Goal: Information Seeking & Learning: Learn about a topic

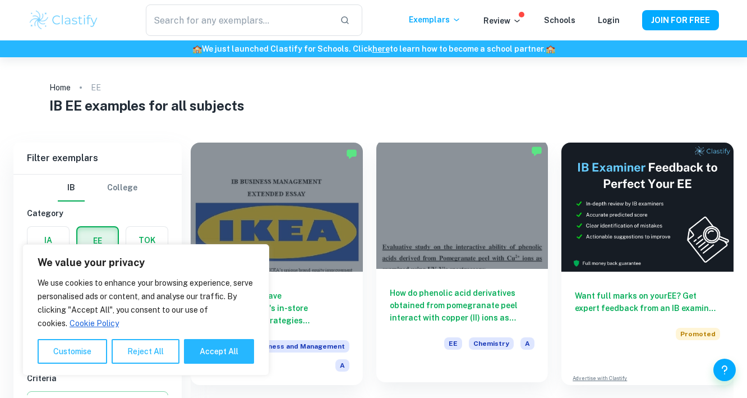
scroll to position [63, 0]
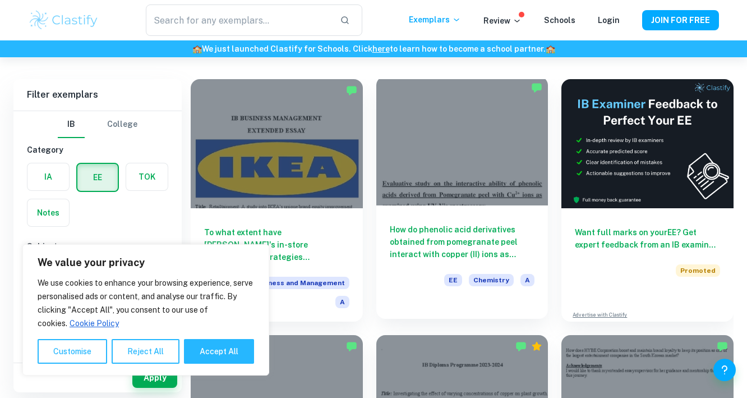
click at [442, 180] on div at bounding box center [463, 140] width 172 height 129
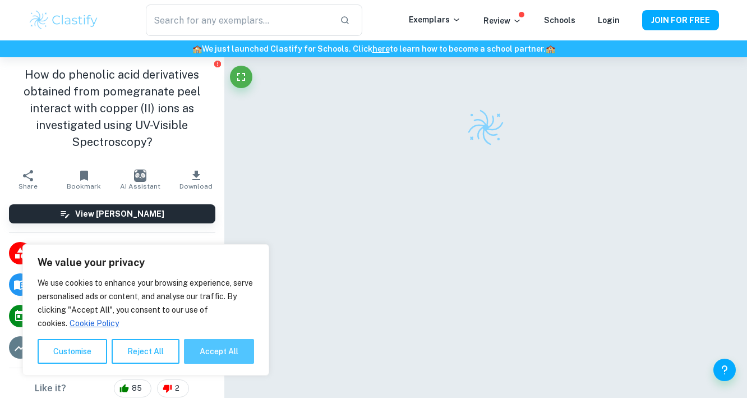
click at [224, 355] on button "Accept All" at bounding box center [219, 351] width 70 height 25
checkbox input "true"
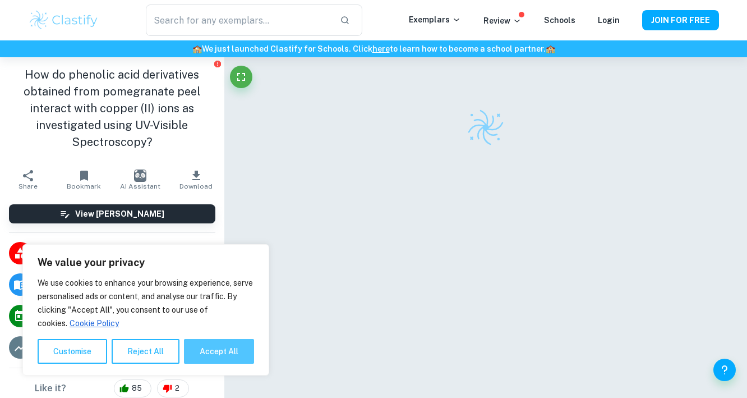
checkbox input "true"
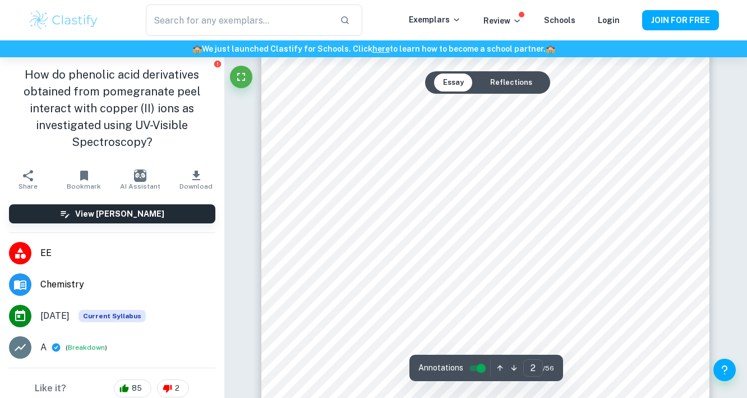
scroll to position [883, 0]
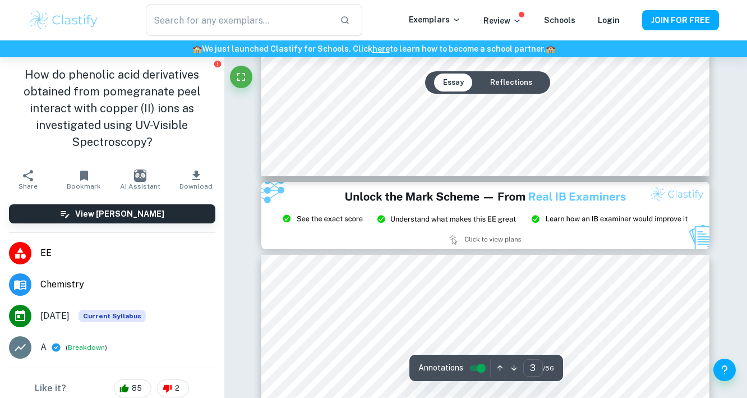
type input "2"
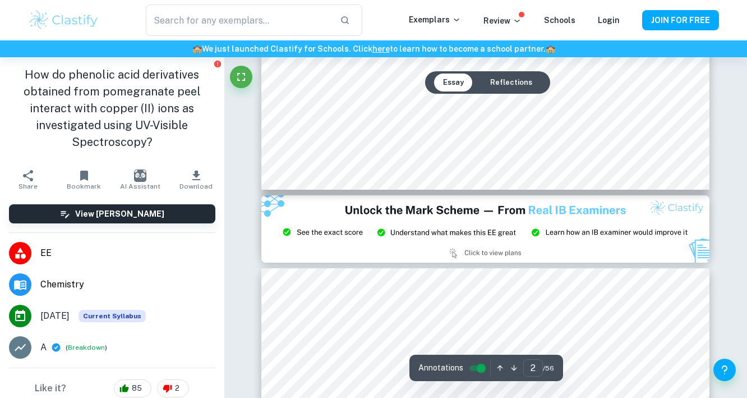
scroll to position [731, 0]
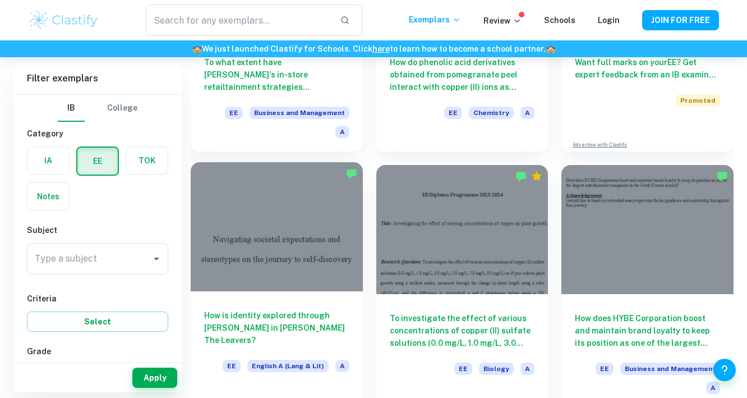
scroll to position [237, 0]
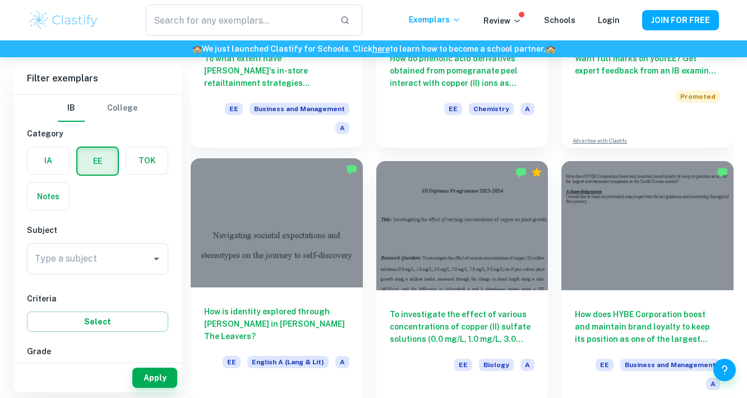
click at [276, 253] on div at bounding box center [277, 222] width 172 height 129
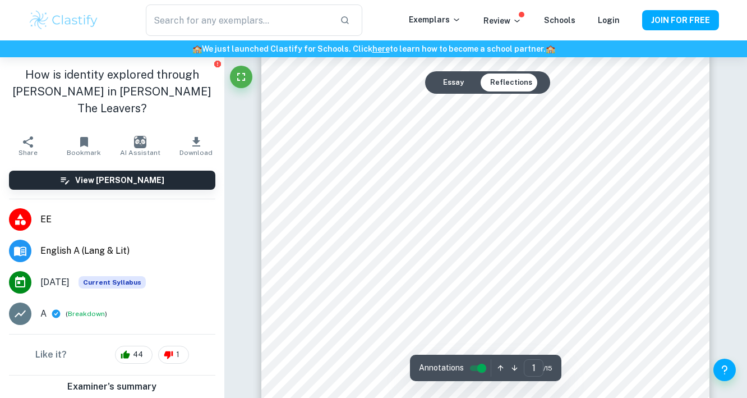
scroll to position [86, 0]
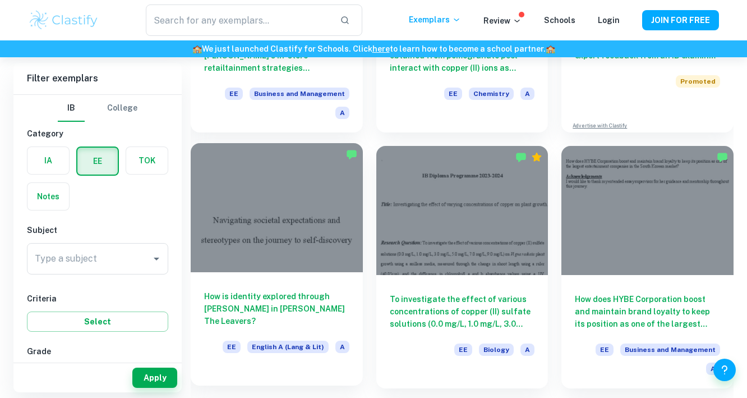
scroll to position [251, 0]
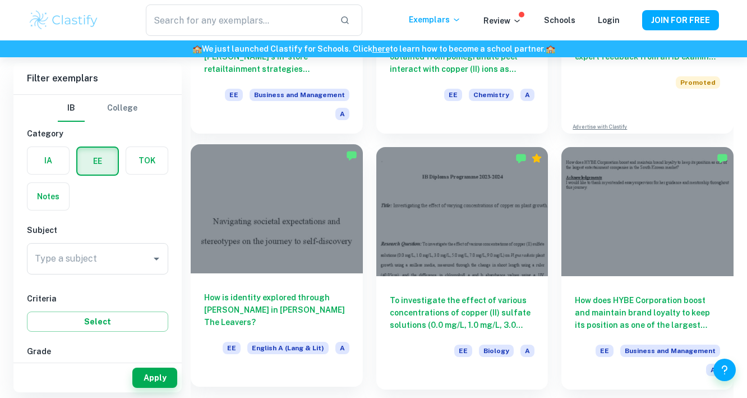
click at [297, 240] on div at bounding box center [277, 208] width 172 height 129
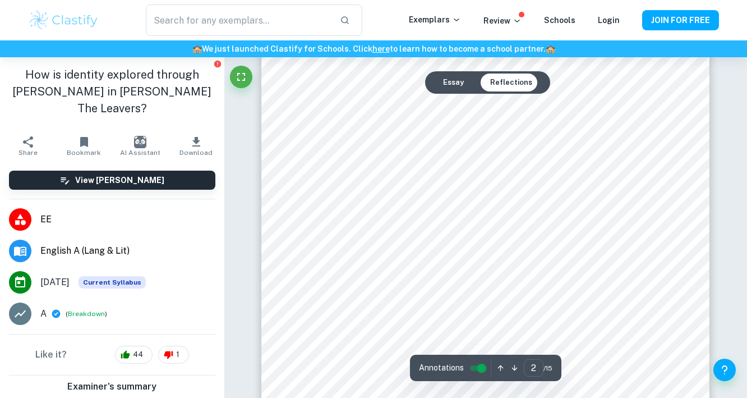
type input "1"
click at [15, 307] on icon at bounding box center [19, 313] width 13 height 13
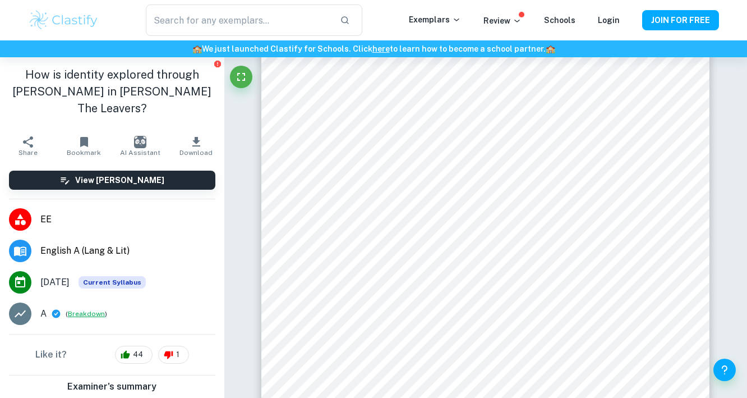
click at [80, 309] on button "Breakdown" at bounding box center [86, 314] width 37 height 10
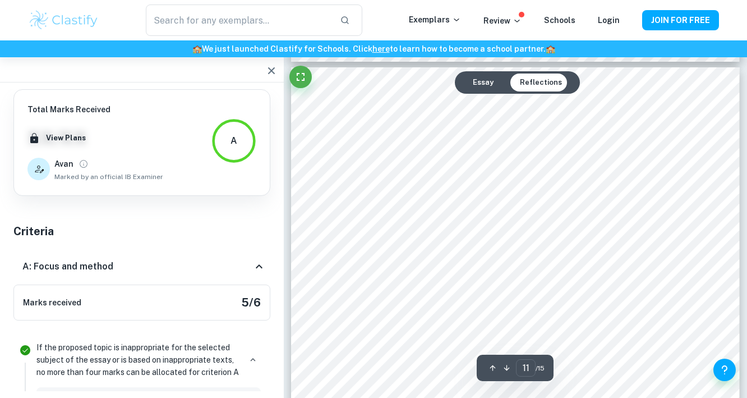
scroll to position [6507, 0]
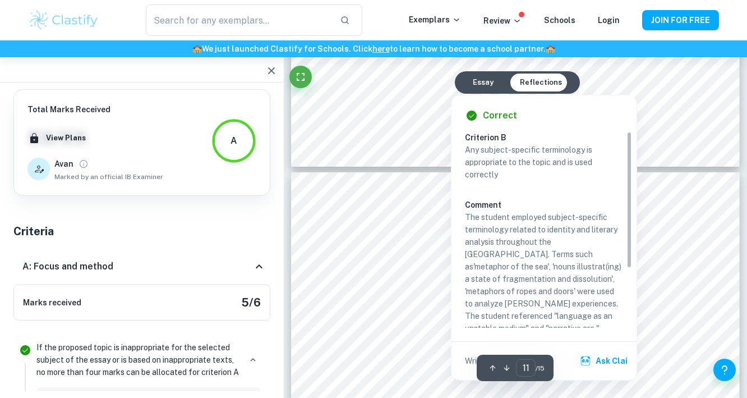
click at [662, 1] on div "​ Exemplars Review Schools Login JOIN FOR FREE" at bounding box center [373, 20] width 747 height 40
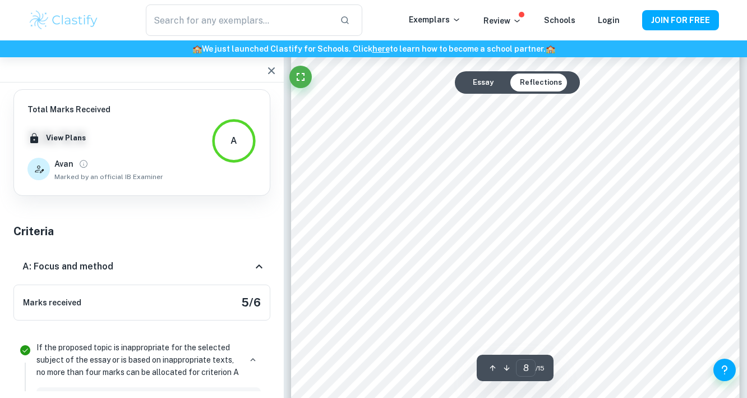
scroll to position [4746, 0]
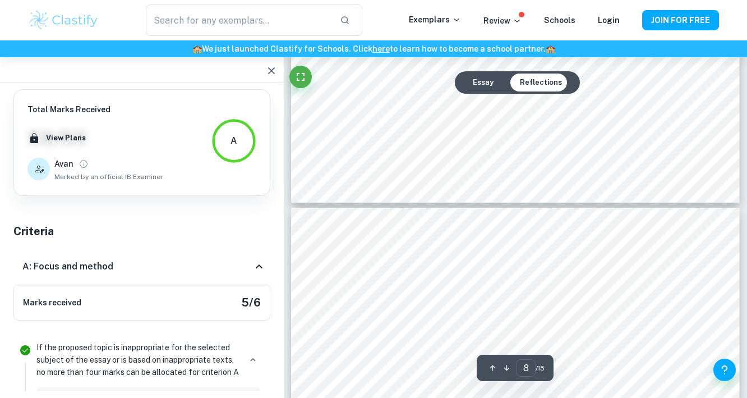
type input "7"
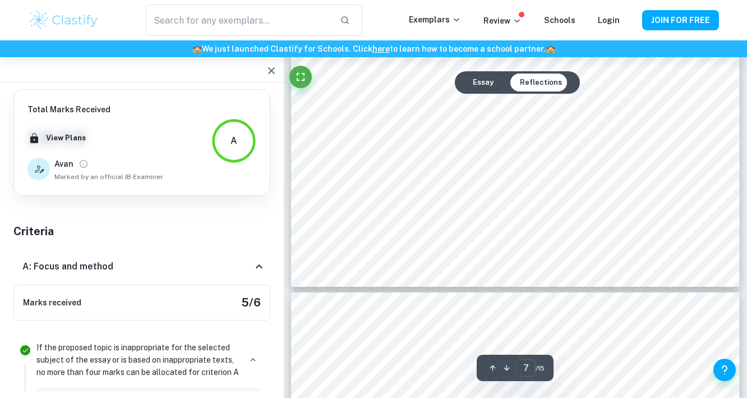
scroll to position [4384, 0]
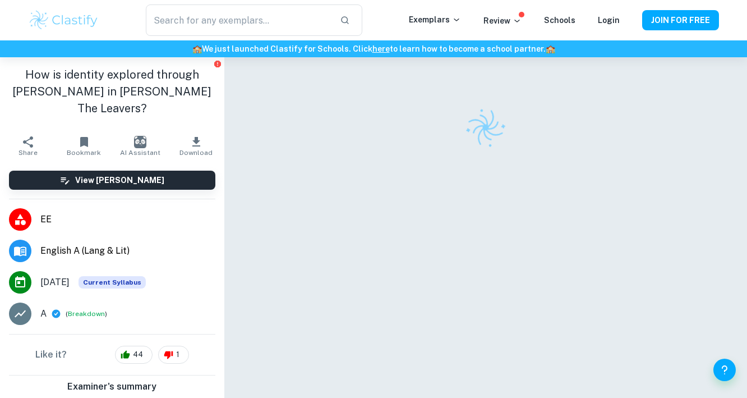
scroll to position [57, 0]
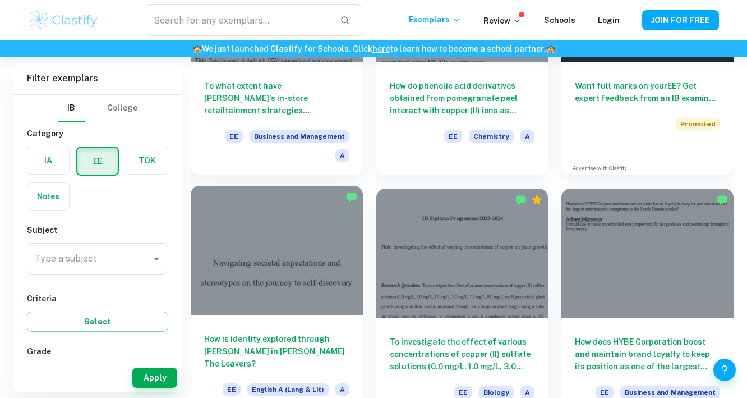
scroll to position [226, 0]
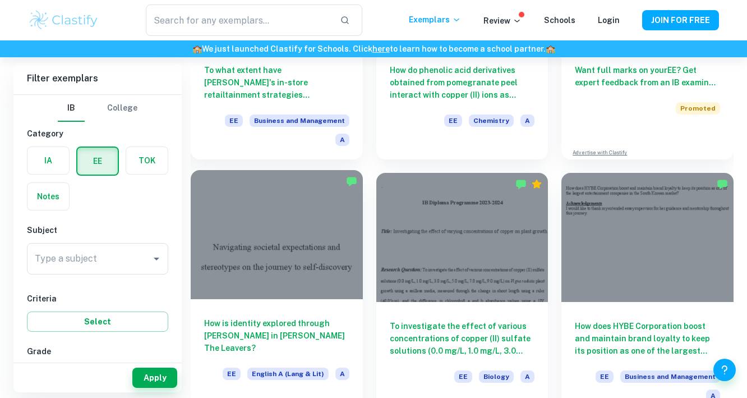
click at [310, 260] on div at bounding box center [277, 234] width 172 height 129
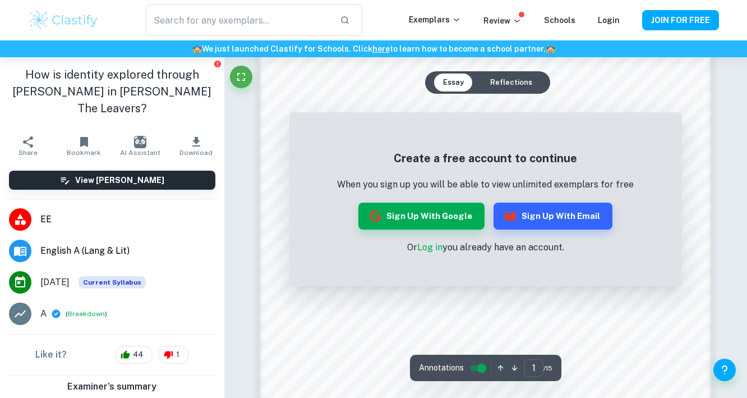
scroll to position [676, 0]
